Goal: Transaction & Acquisition: Purchase product/service

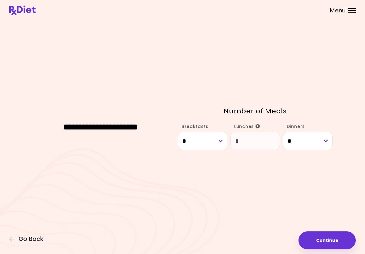
select select "*"
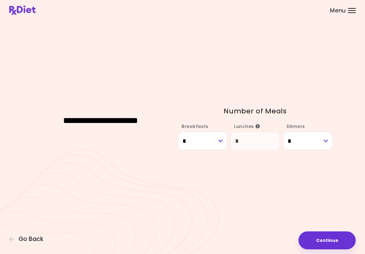
scroll to position [4, 0]
click at [335, 242] on button "Continue" at bounding box center [327, 240] width 57 height 18
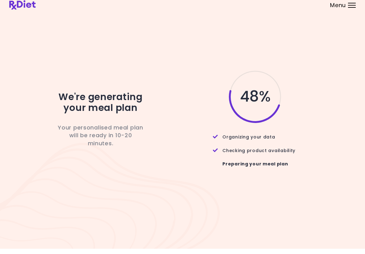
scroll to position [2, 0]
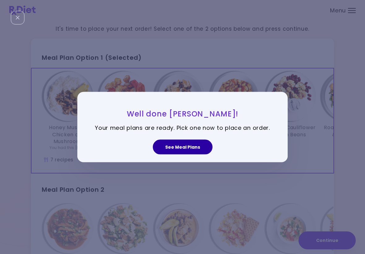
click at [187, 150] on button "See Meal Plans" at bounding box center [183, 146] width 60 height 15
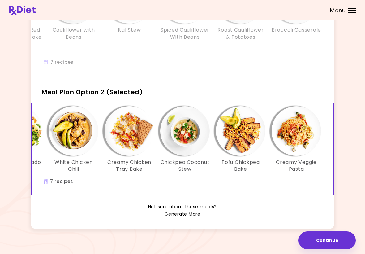
scroll to position [0, 107]
click at [324, 239] on button "Continue" at bounding box center [327, 240] width 57 height 18
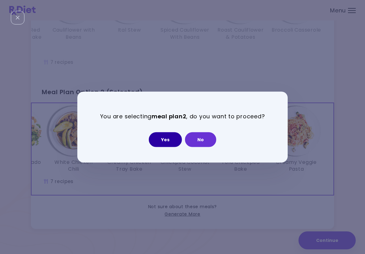
click at [165, 144] on button "Yes" at bounding box center [165, 139] width 33 height 15
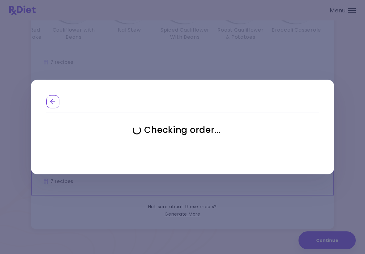
select select "**********"
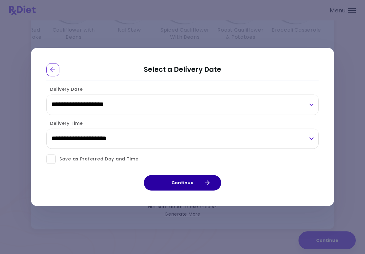
click at [196, 183] on button "Continue" at bounding box center [182, 182] width 77 height 15
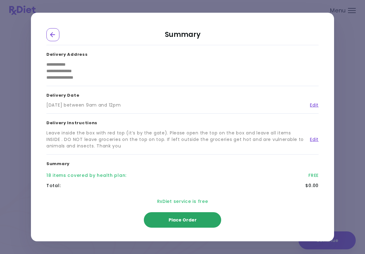
click at [205, 219] on button "Place Order" at bounding box center [182, 219] width 77 height 15
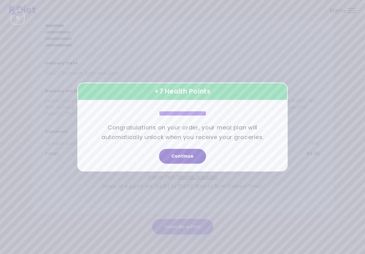
click at [193, 159] on button "Continue" at bounding box center [182, 156] width 47 height 15
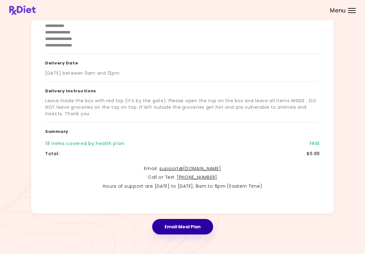
click at [192, 226] on button "Email Meal Plan" at bounding box center [182, 226] width 61 height 15
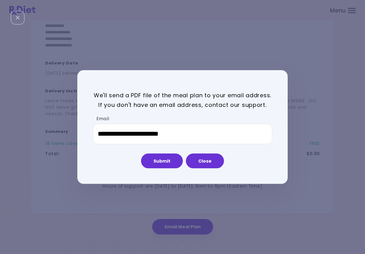
click at [168, 161] on button "Submit" at bounding box center [162, 160] width 42 height 15
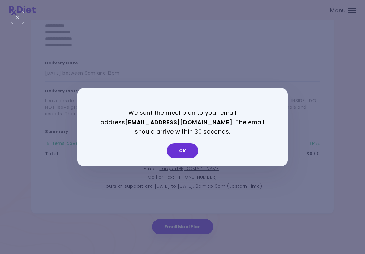
click at [188, 152] on button "OK" at bounding box center [183, 150] width 32 height 15
